Goal: Task Accomplishment & Management: Use online tool/utility

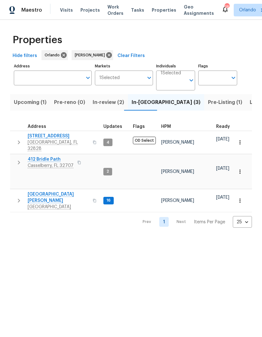
click at [250, 102] on span "Listed (7)" at bounding box center [262, 102] width 24 height 9
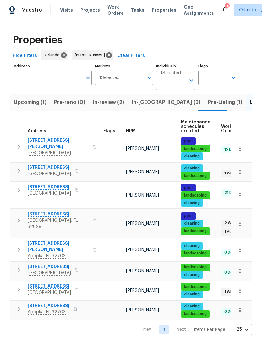
scroll to position [3, 0]
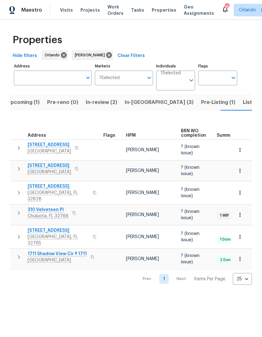
click at [239, 97] on button "Listed (7)" at bounding box center [254, 102] width 31 height 16
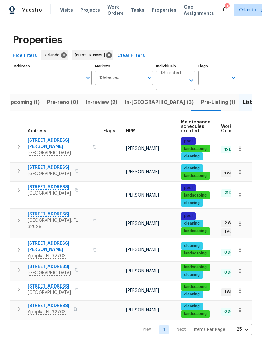
click at [201, 101] on span "Pre-Listing (1)" at bounding box center [218, 102] width 34 height 9
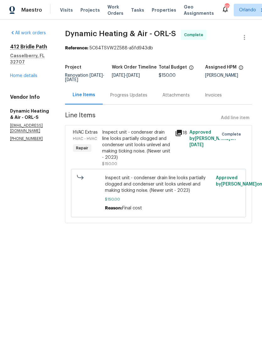
click at [31, 74] on link "Home details" at bounding box center [23, 76] width 27 height 4
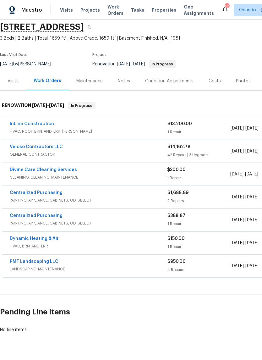
scroll to position [24, 0]
click at [68, 168] on link "Divine Care Cleaning Services" at bounding box center [43, 170] width 67 height 4
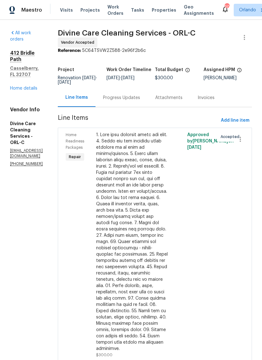
click at [34, 86] on link "Home details" at bounding box center [23, 88] width 27 height 4
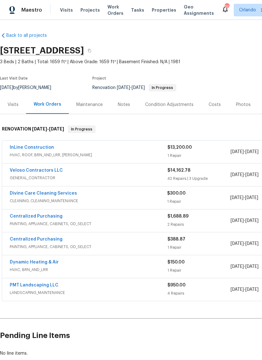
click at [70, 195] on link "Divine Care Cleaning Services" at bounding box center [43, 193] width 67 height 4
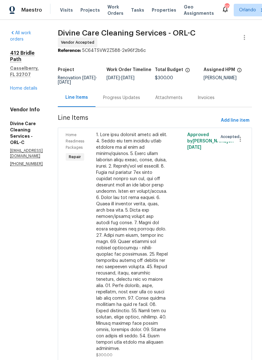
click at [148, 107] on div "Progress Updates" at bounding box center [122, 97] width 52 height 19
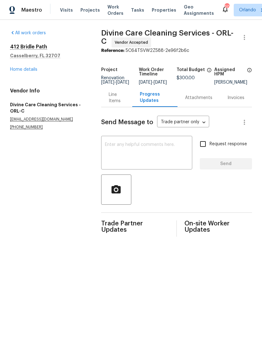
click at [144, 151] on textarea at bounding box center [147, 154] width 84 height 22
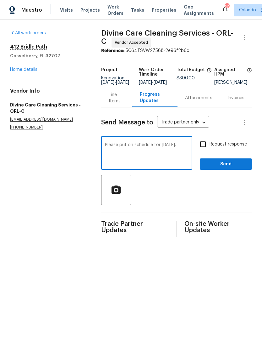
type textarea "Please put on schedule for Monday 9/21."
click at [204, 151] on input "Request response" at bounding box center [203, 143] width 13 height 13
checkbox input "true"
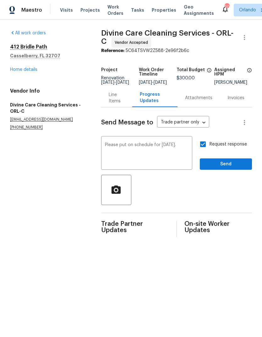
click at [32, 70] on link "Home details" at bounding box center [23, 69] width 27 height 4
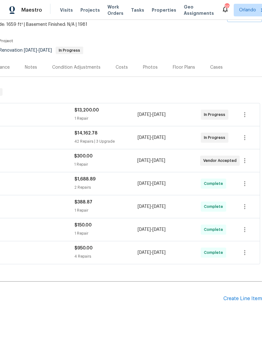
scroll to position [37, 93]
click at [243, 162] on icon "button" at bounding box center [245, 161] width 8 height 8
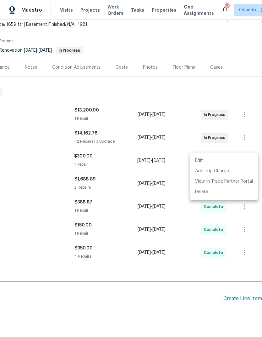
click at [218, 157] on li "Edit" at bounding box center [224, 160] width 68 height 10
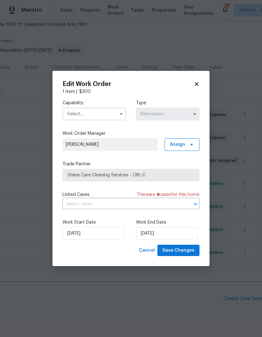
click at [116, 111] on input "text" at bounding box center [95, 114] width 64 height 13
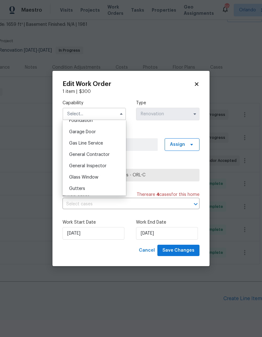
scroll to position [273, 0]
click at [104, 153] on span "General Contractor" at bounding box center [89, 155] width 41 height 4
type input "General Contractor"
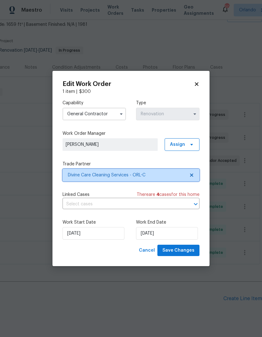
click at [173, 175] on span "Divine Care Cleaning Services - ORL-C" at bounding box center [126, 175] width 117 height 6
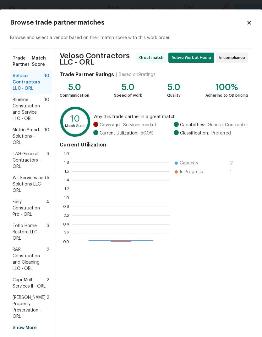
scroll to position [88, 98]
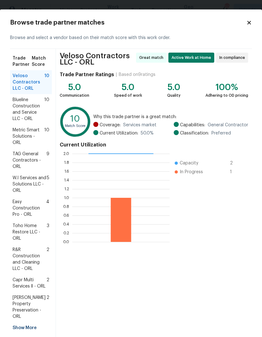
click at [36, 86] on span "Veloso Contractors LLC - ORL" at bounding box center [29, 82] width 32 height 19
click at [243, 339] on span "Select trade partner" at bounding box center [225, 343] width 46 height 8
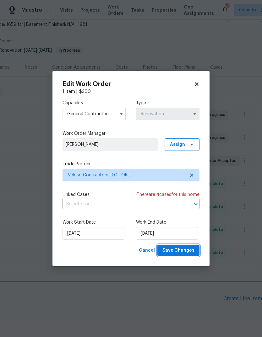
click at [192, 250] on span "Save Changes" at bounding box center [179, 250] width 32 height 8
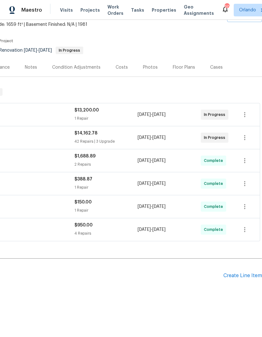
scroll to position [14, 93]
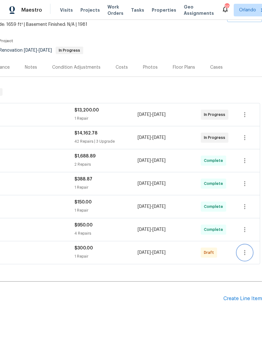
click at [247, 258] on button "button" at bounding box center [245, 252] width 15 height 15
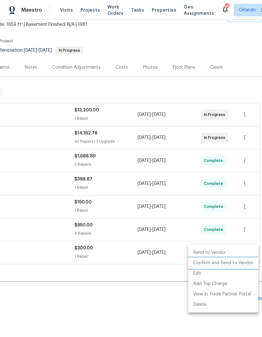
click at [246, 263] on li "Confirm and Send to Vendor" at bounding box center [223, 263] width 70 height 10
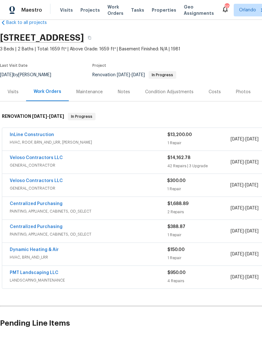
scroll to position [13, 0]
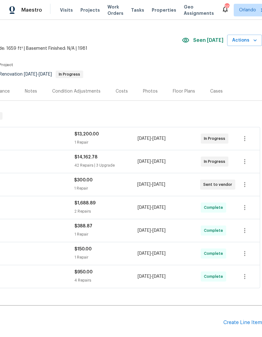
scroll to position [14, 93]
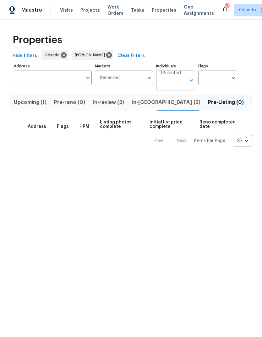
click at [148, 98] on button "In-reno (3)" at bounding box center [166, 102] width 76 height 16
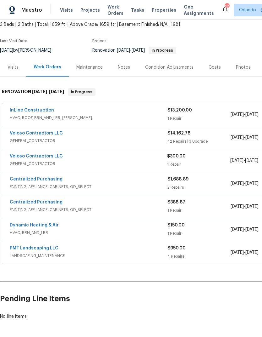
scroll to position [37, 0]
click at [47, 134] on link "Veloso Contractors LLC" at bounding box center [36, 133] width 53 height 4
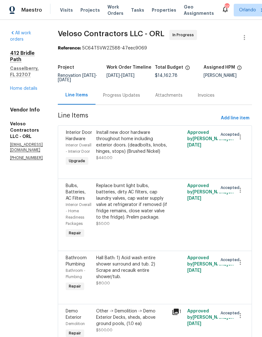
click at [34, 86] on link "Home details" at bounding box center [23, 88] width 27 height 4
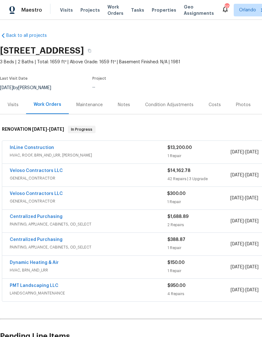
click at [217, 104] on div "Costs" at bounding box center [215, 105] width 12 height 6
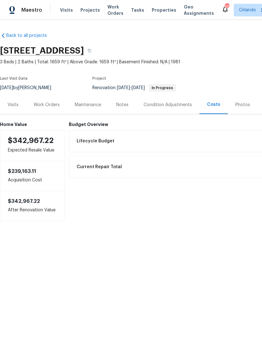
click at [60, 109] on div "Work Orders" at bounding box center [46, 104] width 41 height 19
